Goal: Find specific page/section: Find specific page/section

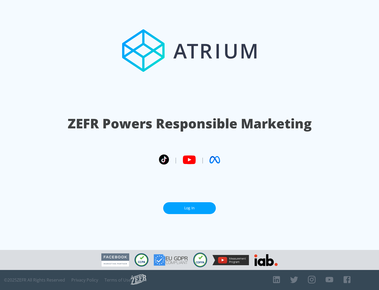
click at [190, 208] on link "Log In" at bounding box center [189, 208] width 53 height 12
